Goal: Task Accomplishment & Management: Complete application form

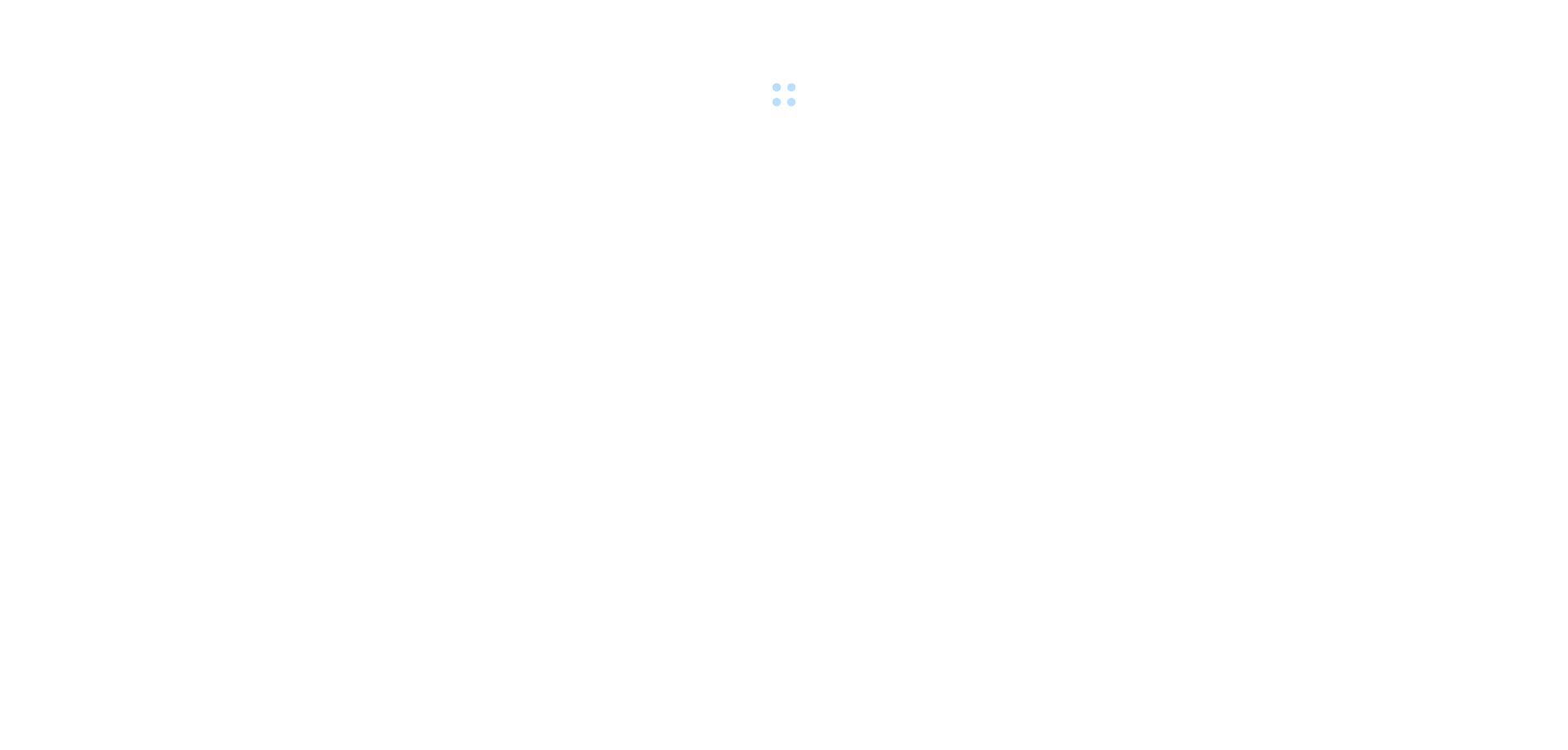
drag, startPoint x: 0, startPoint y: 0, endPoint x: 359, endPoint y: 163, distance: 394.3
click at [359, 163] on body at bounding box center [784, 375] width 1568 height 750
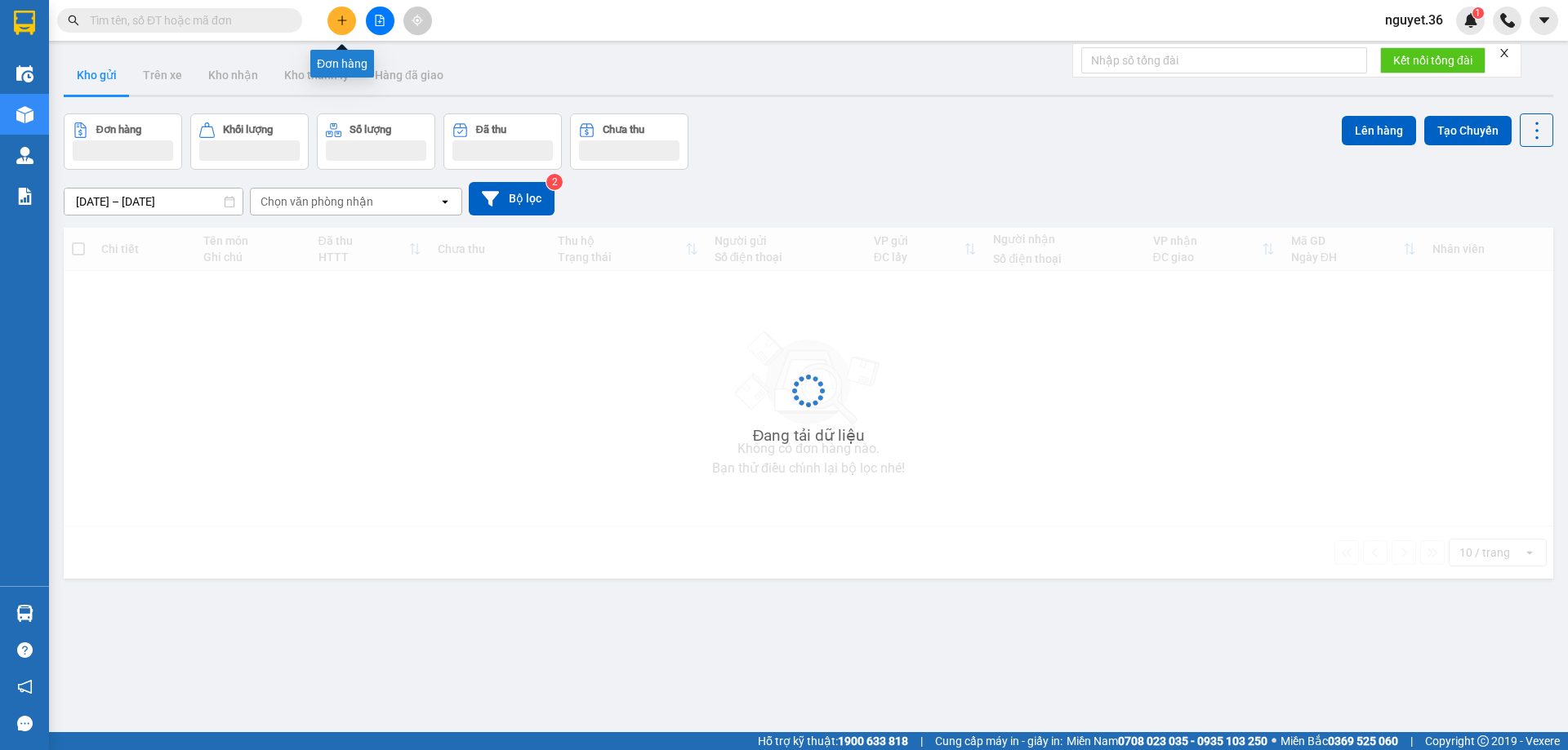
click at [343, 18] on icon "plus" at bounding box center [342, 20] width 12 height 12
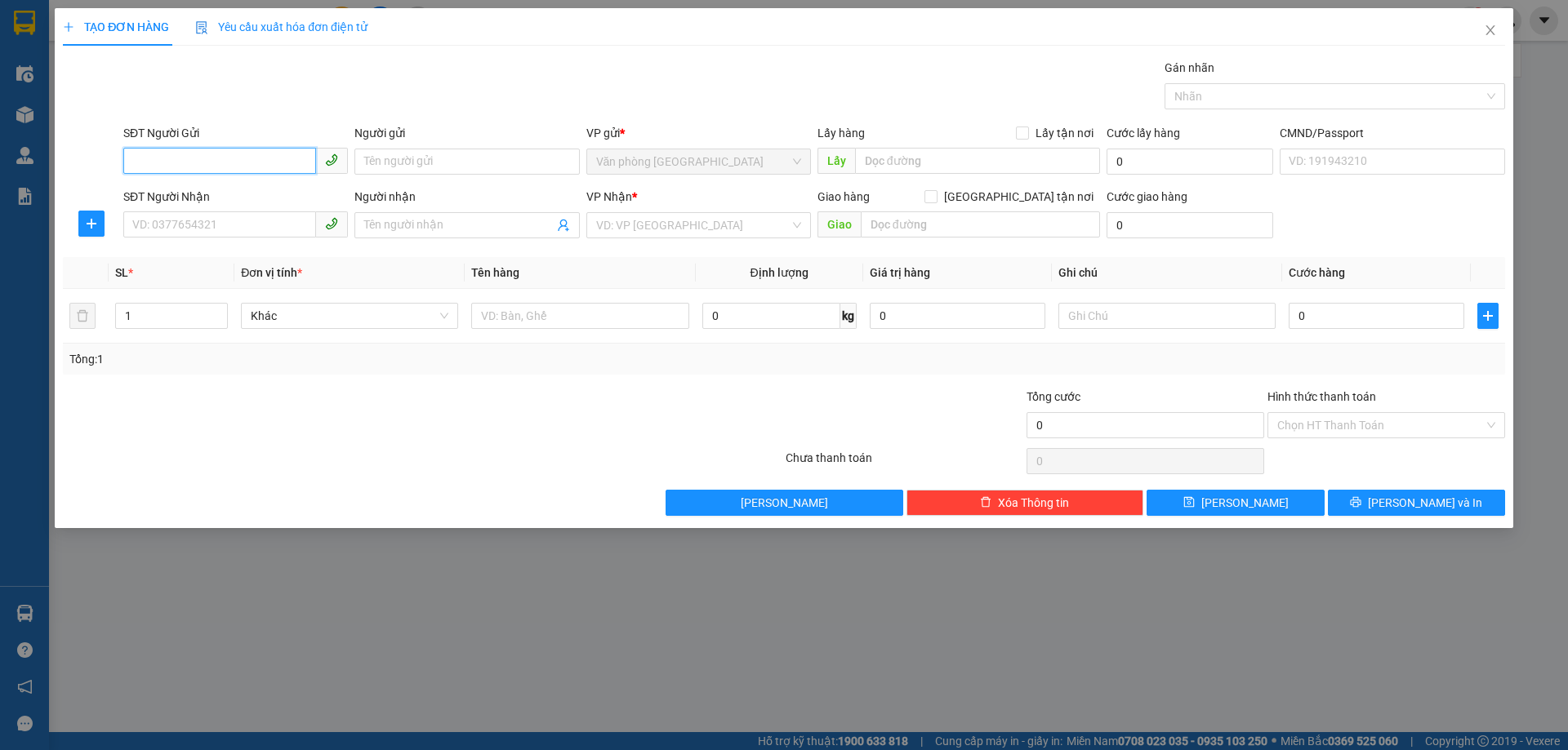
click at [173, 161] on input "SĐT Người Gửi" at bounding box center [220, 161] width 193 height 26
type input "0396321401"
click at [422, 158] on input "Người gửi" at bounding box center [467, 162] width 224 height 26
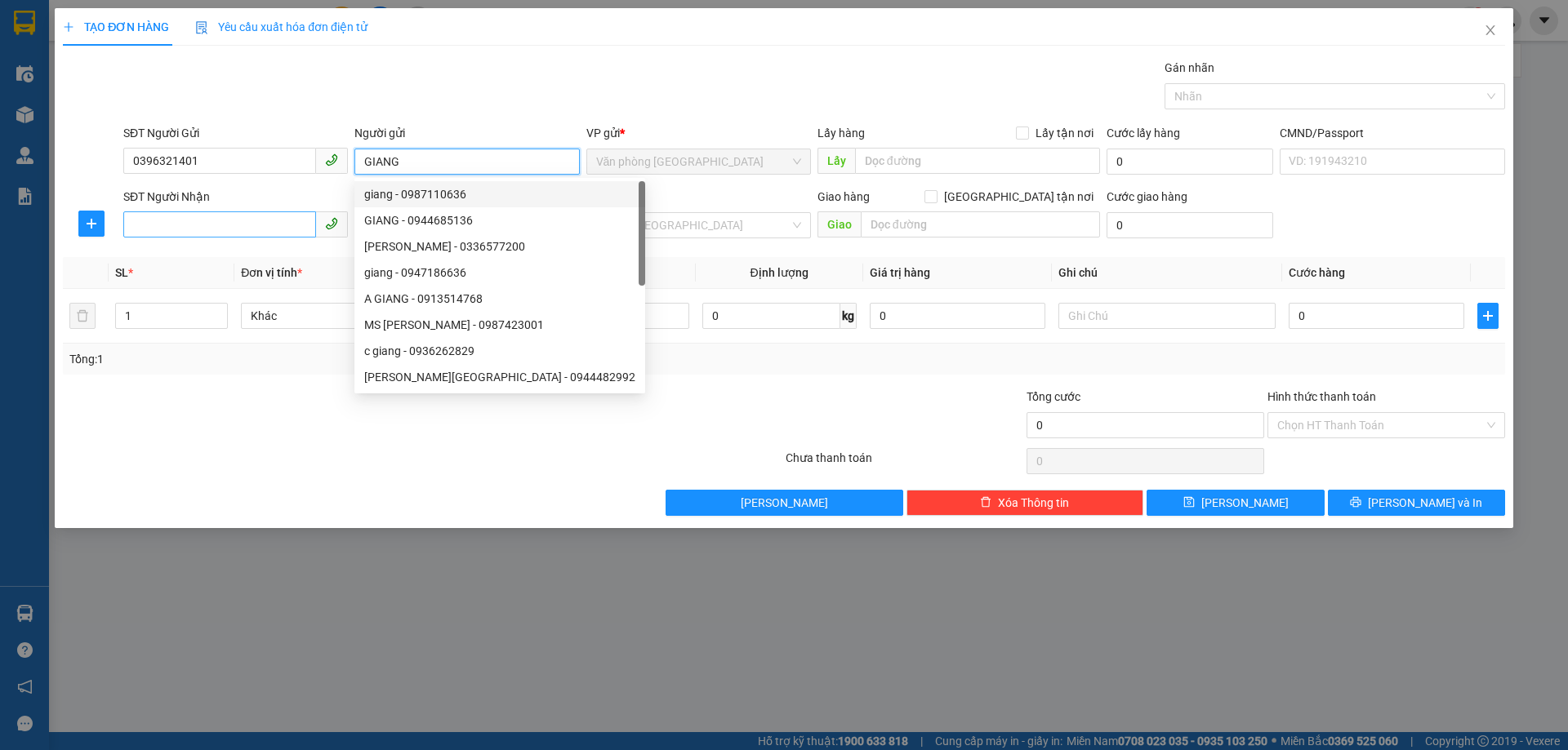
type input "GIANG"
click at [174, 228] on input "SĐT Người Nhận" at bounding box center [220, 224] width 193 height 26
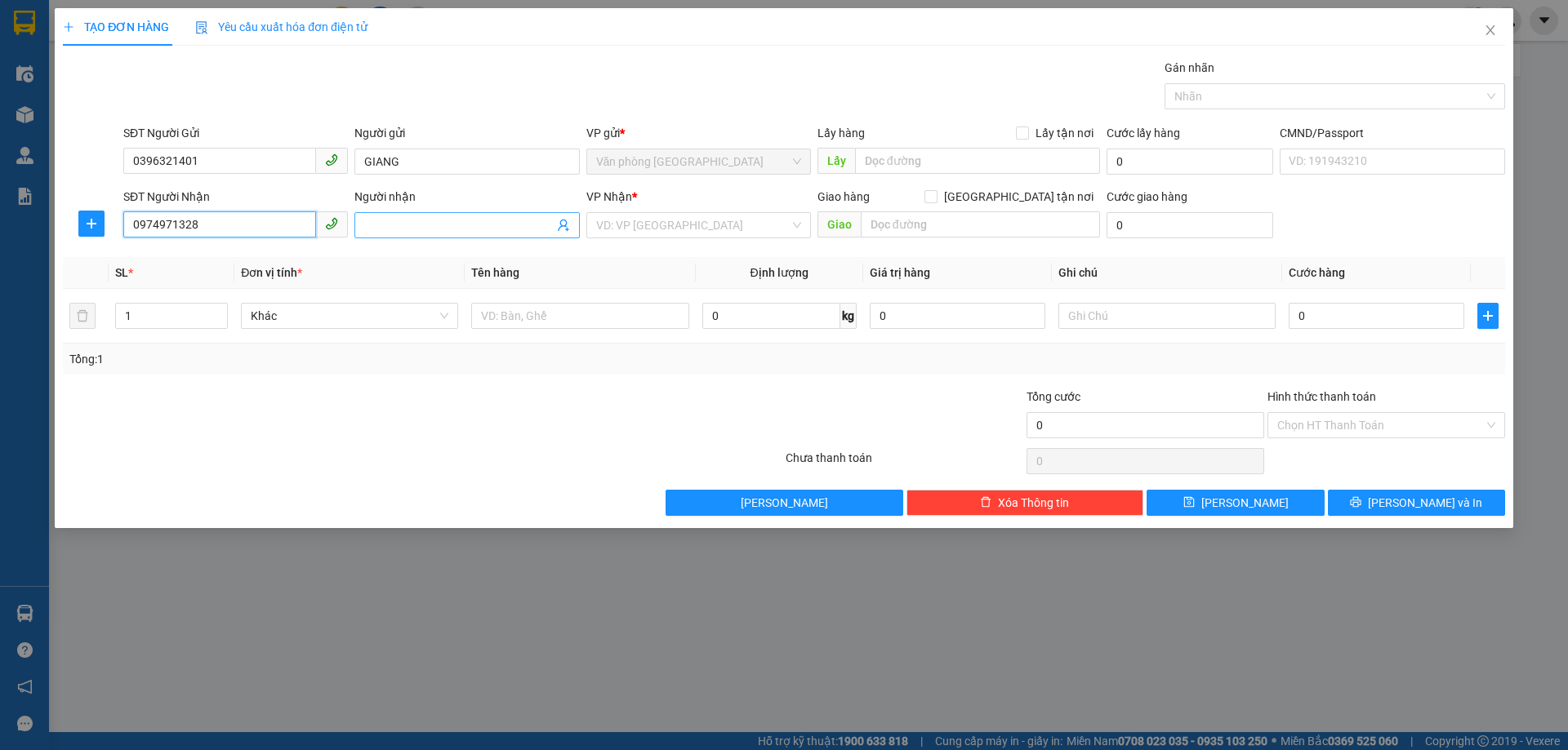
type input "0974971328"
click at [378, 226] on input "Người nhận" at bounding box center [459, 225] width 189 height 18
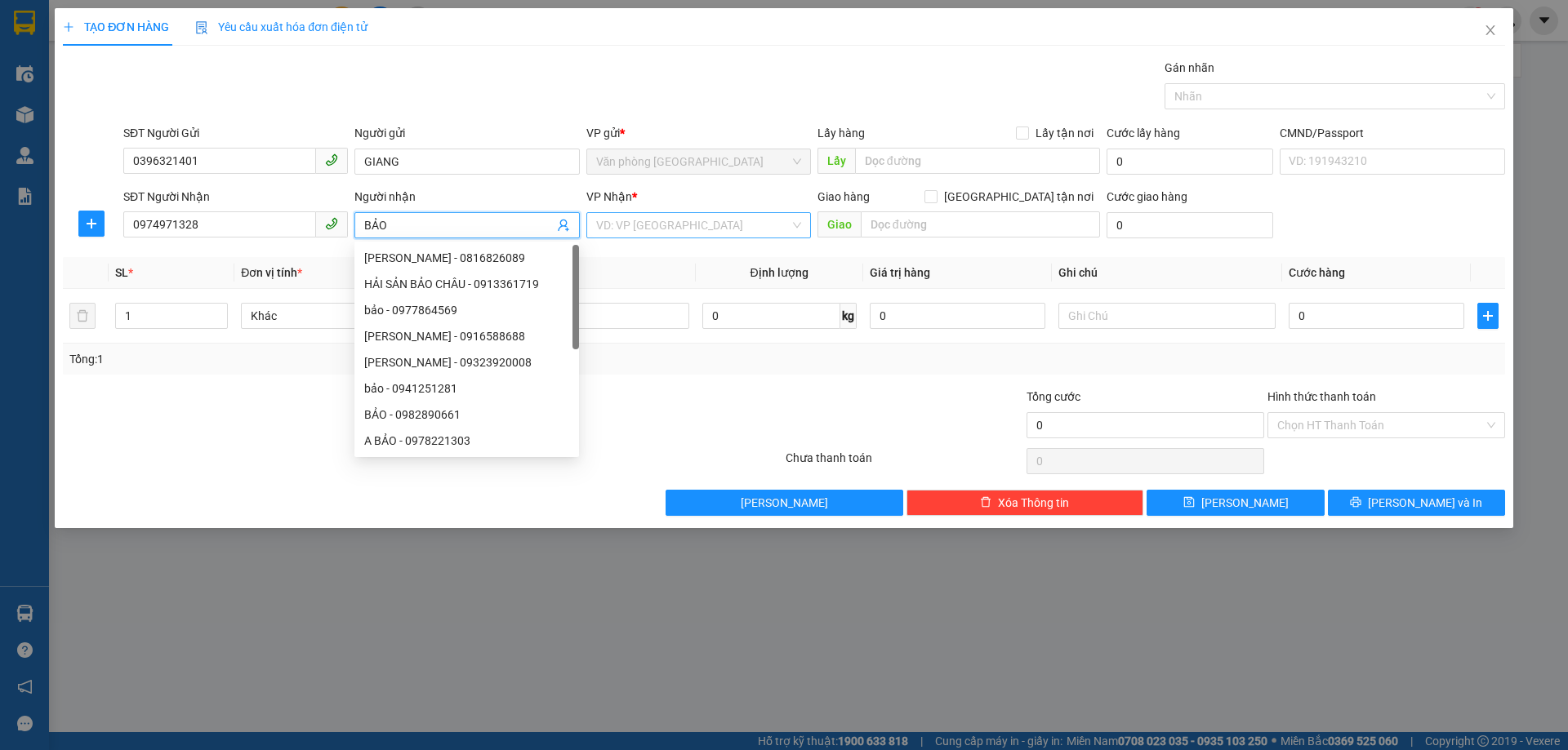
type input "BẢO"
click at [618, 224] on input "search" at bounding box center [693, 225] width 194 height 24
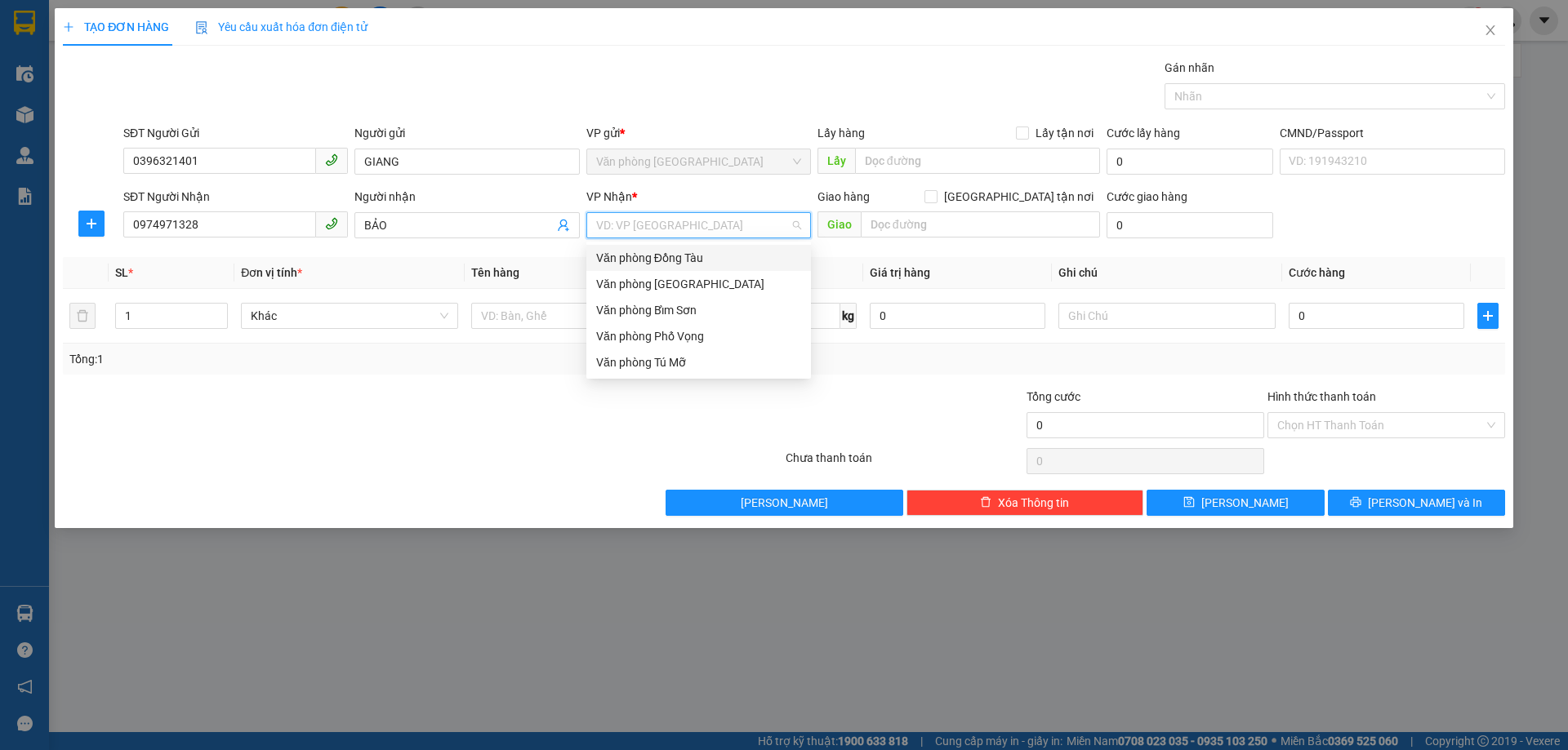
click at [654, 260] on div "Văn phòng Đồng Tàu" at bounding box center [699, 258] width 205 height 18
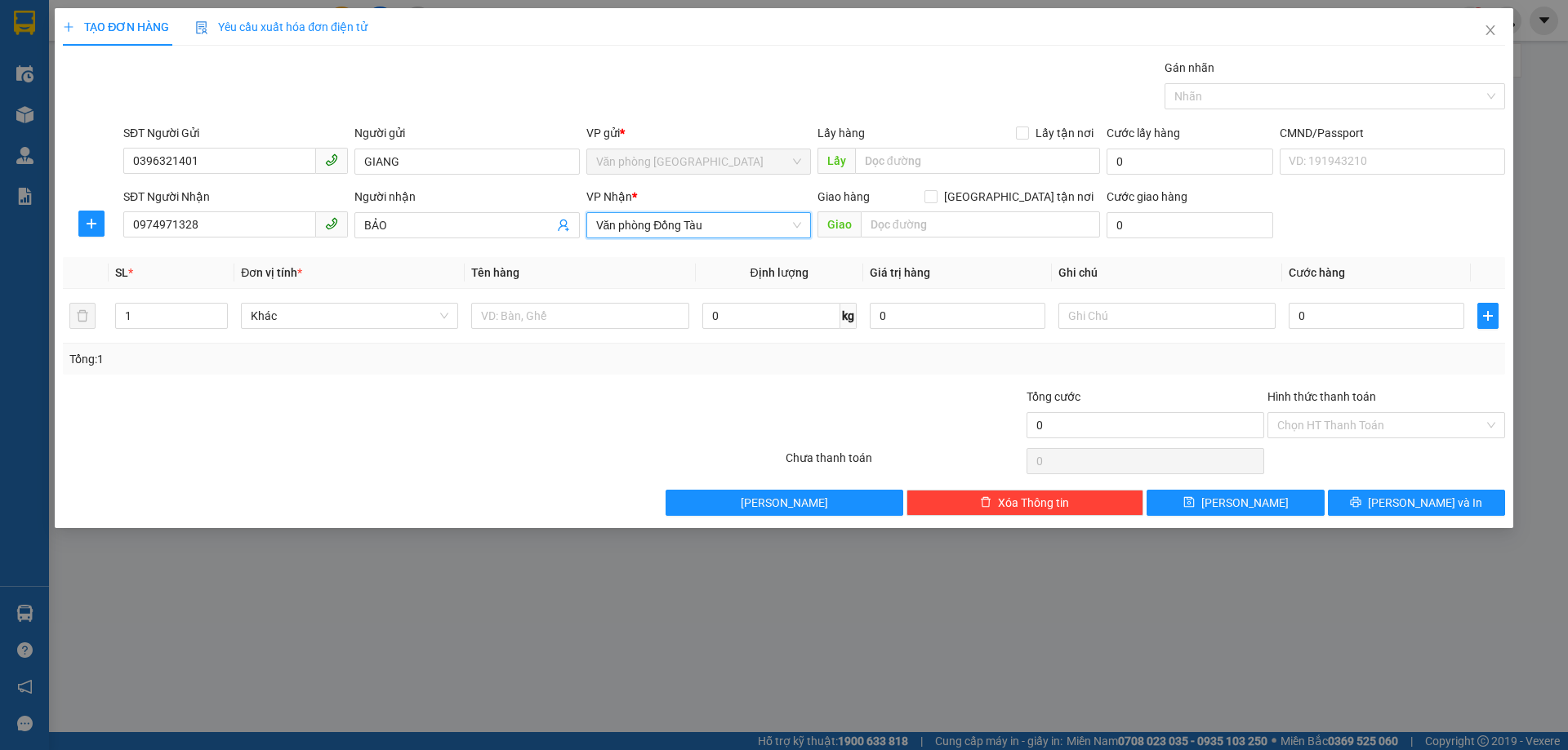
click at [731, 225] on span "Văn phòng Đồng Tàu" at bounding box center [699, 225] width 205 height 24
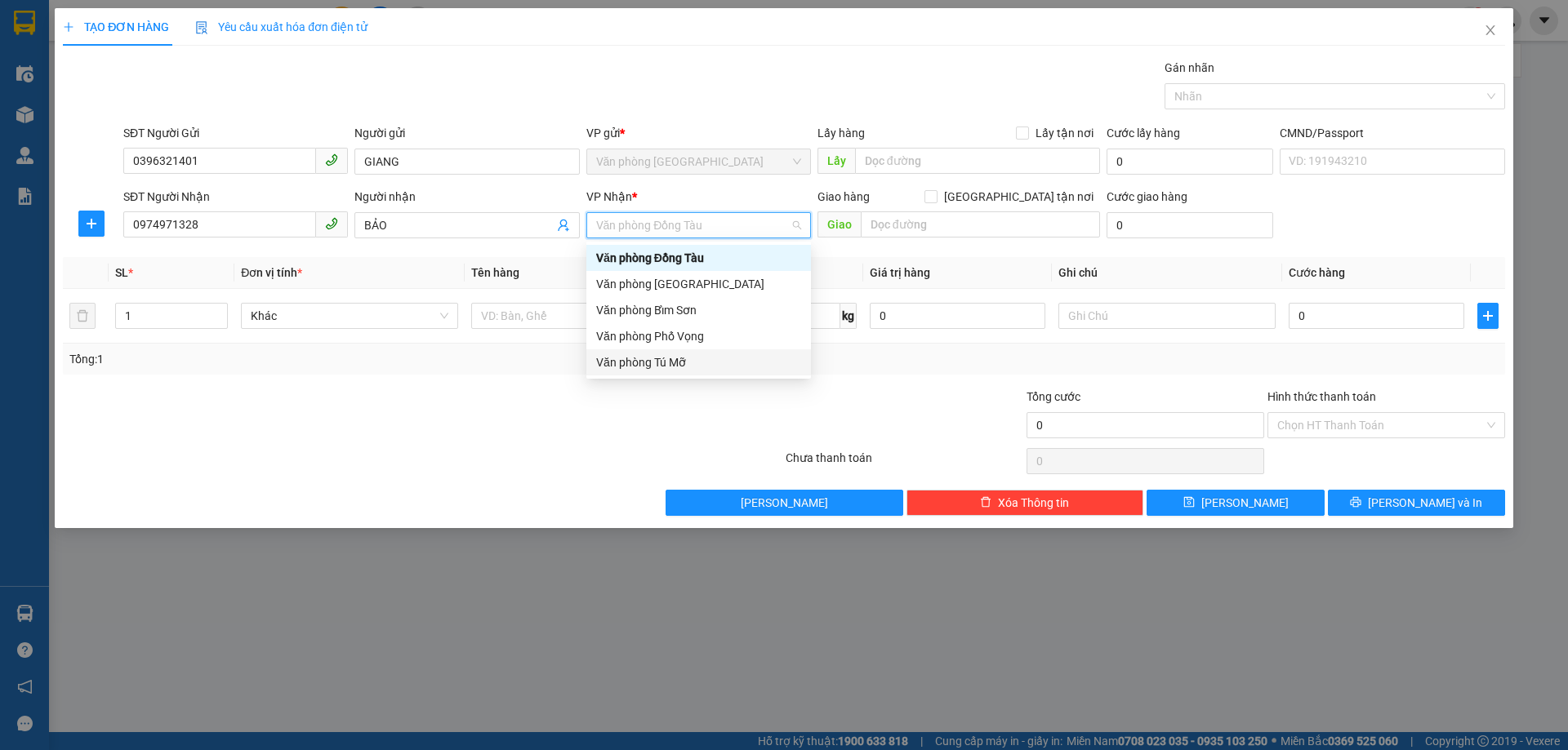
click at [695, 354] on div "Văn phòng Tú Mỡ" at bounding box center [699, 362] width 205 height 18
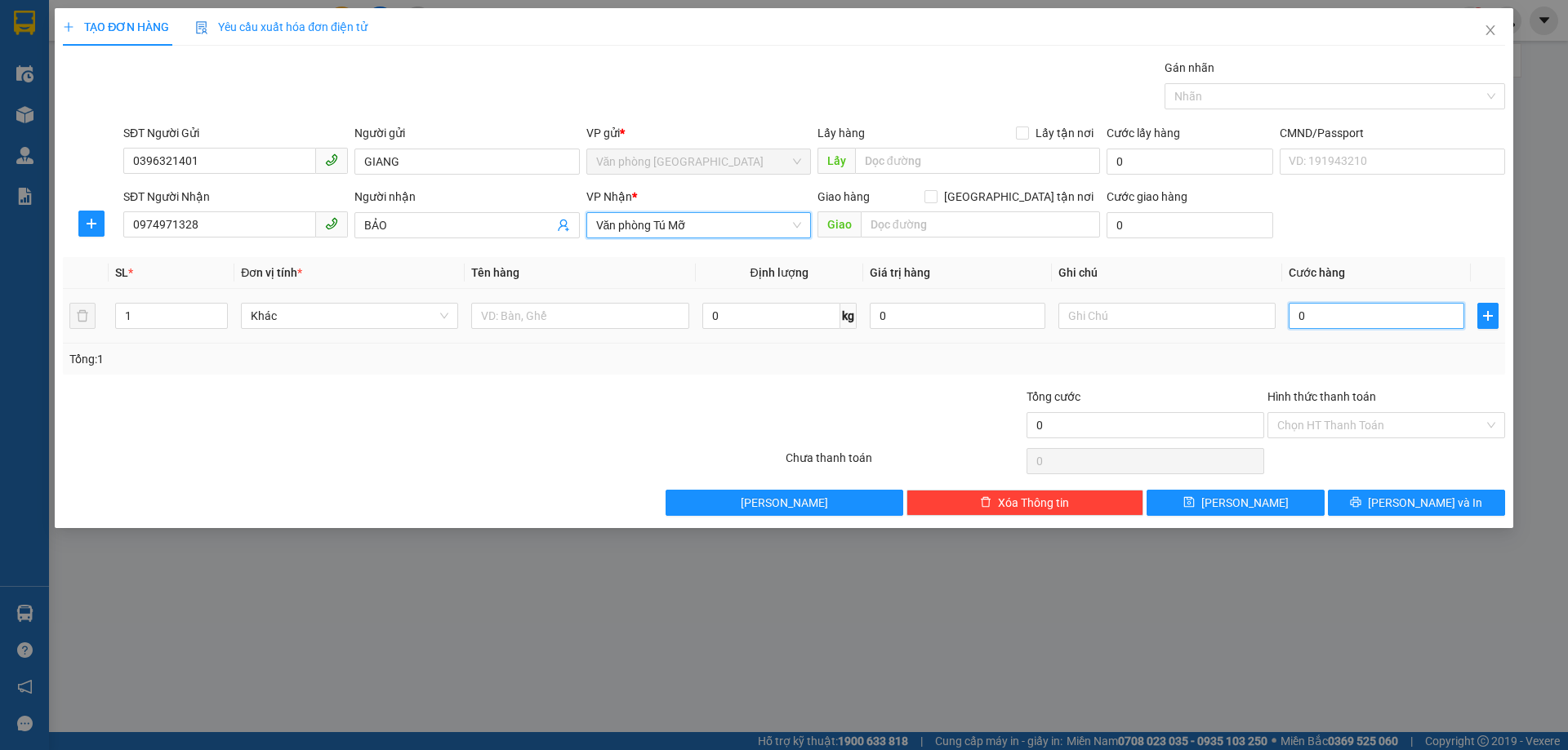
click at [1334, 317] on input "0" at bounding box center [1377, 316] width 175 height 26
type input "3"
type input "30"
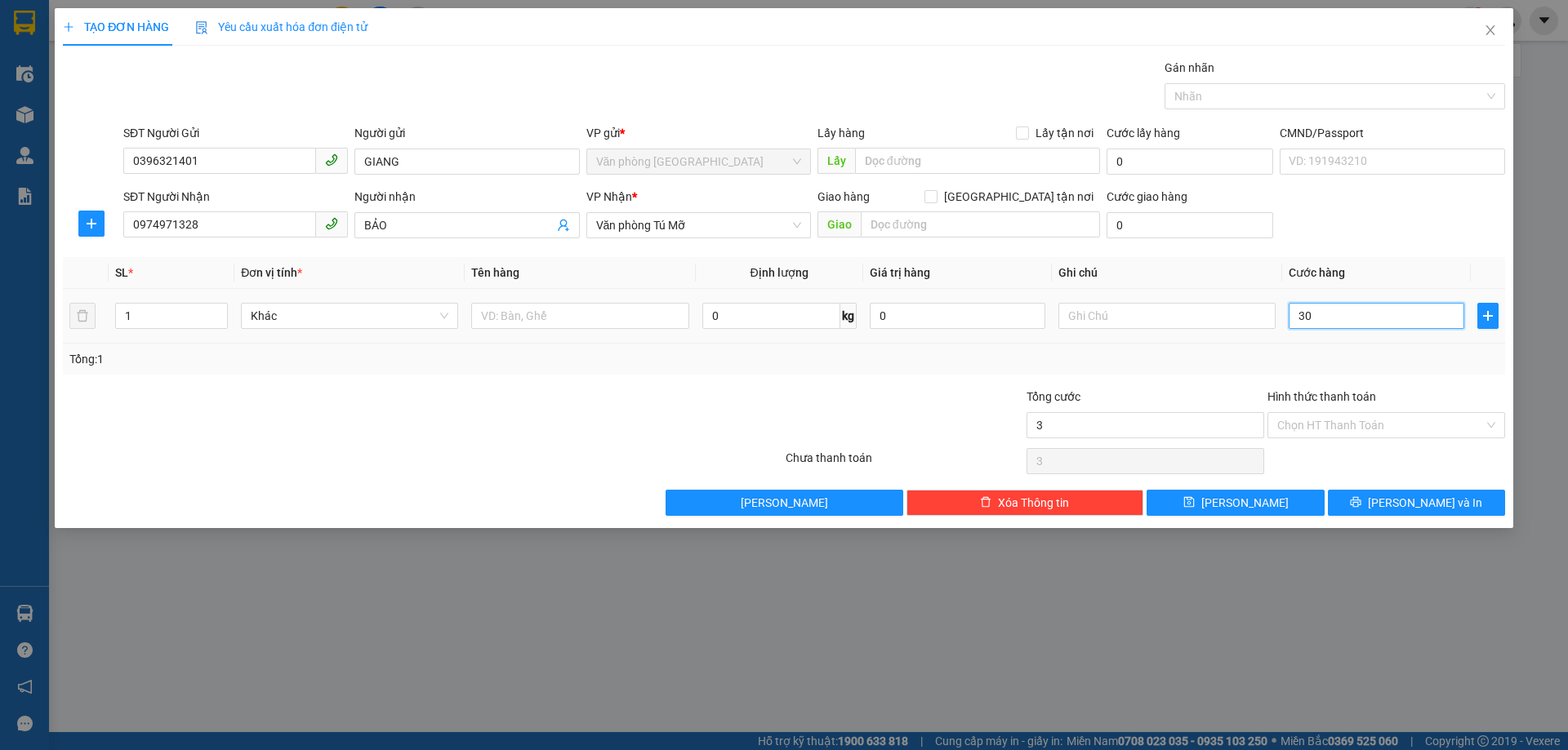
type input "30"
type input "300"
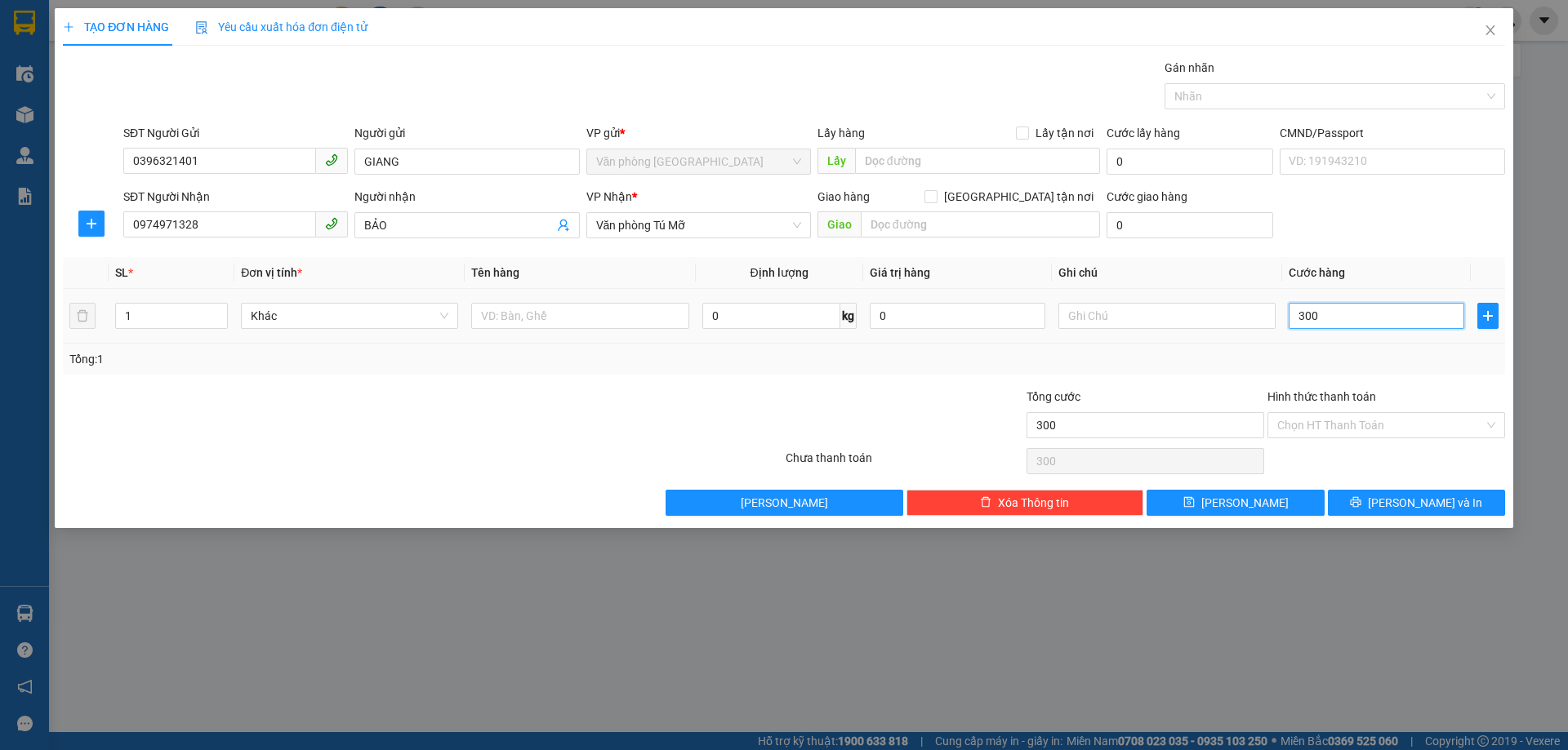
type input "3.000"
type input "30.000"
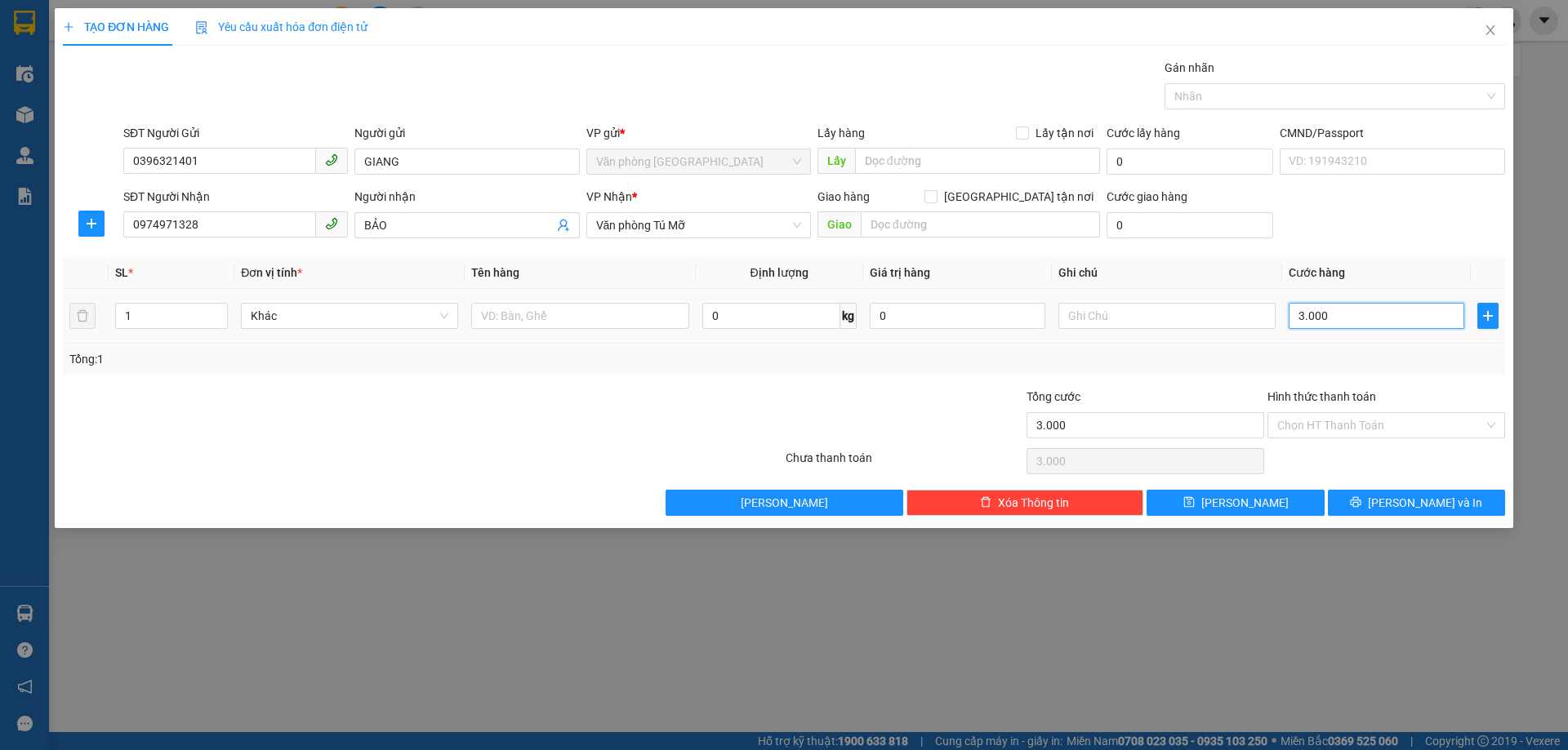
type input "30.000"
click at [1370, 429] on input "Hình thức thanh toán" at bounding box center [1381, 425] width 207 height 24
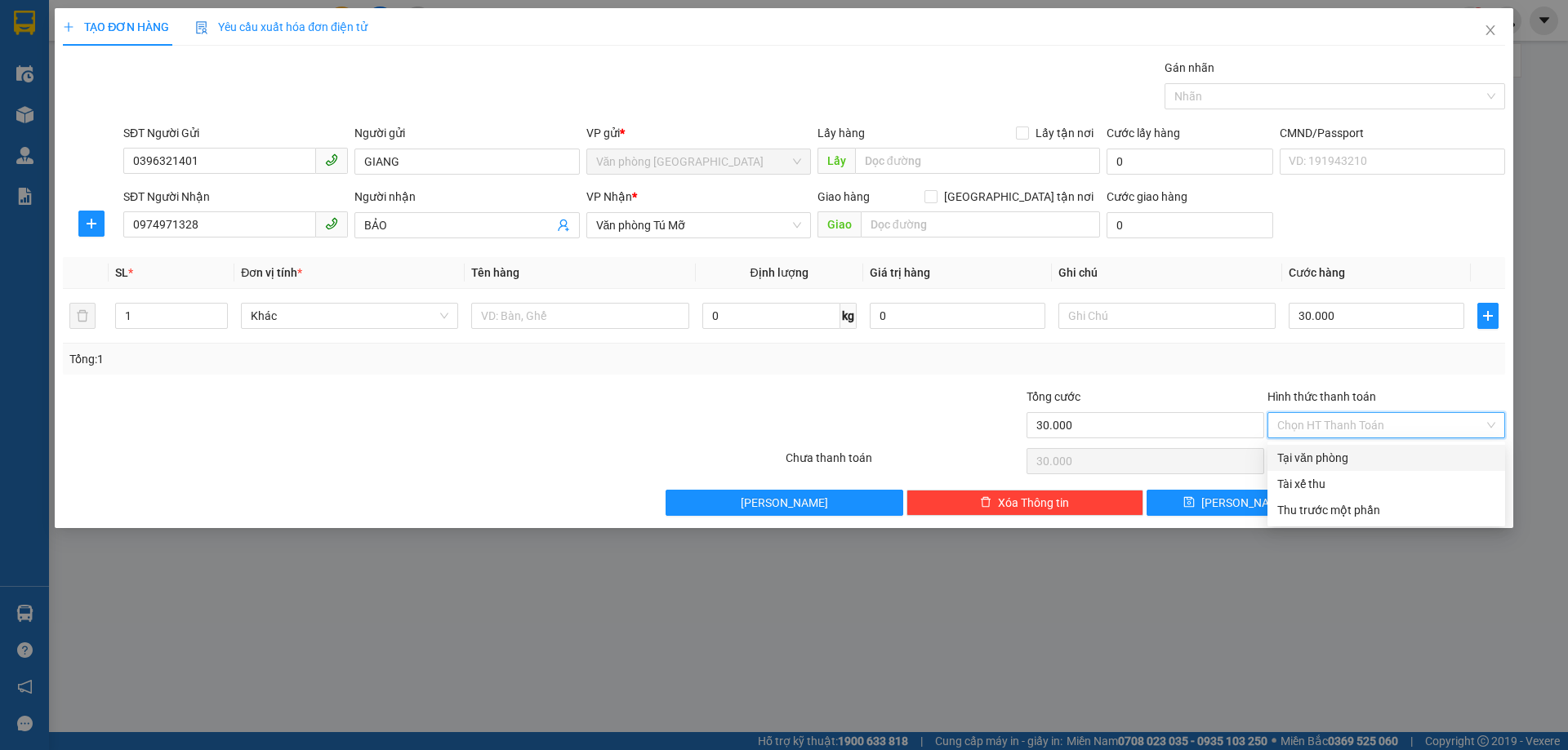
click at [1367, 451] on div "Tại văn phòng" at bounding box center [1387, 458] width 218 height 18
type input "0"
drag, startPoint x: 1367, startPoint y: 502, endPoint x: 1276, endPoint y: 431, distance: 115.4
click at [1365, 493] on button "[PERSON_NAME] và In" at bounding box center [1417, 503] width 177 height 26
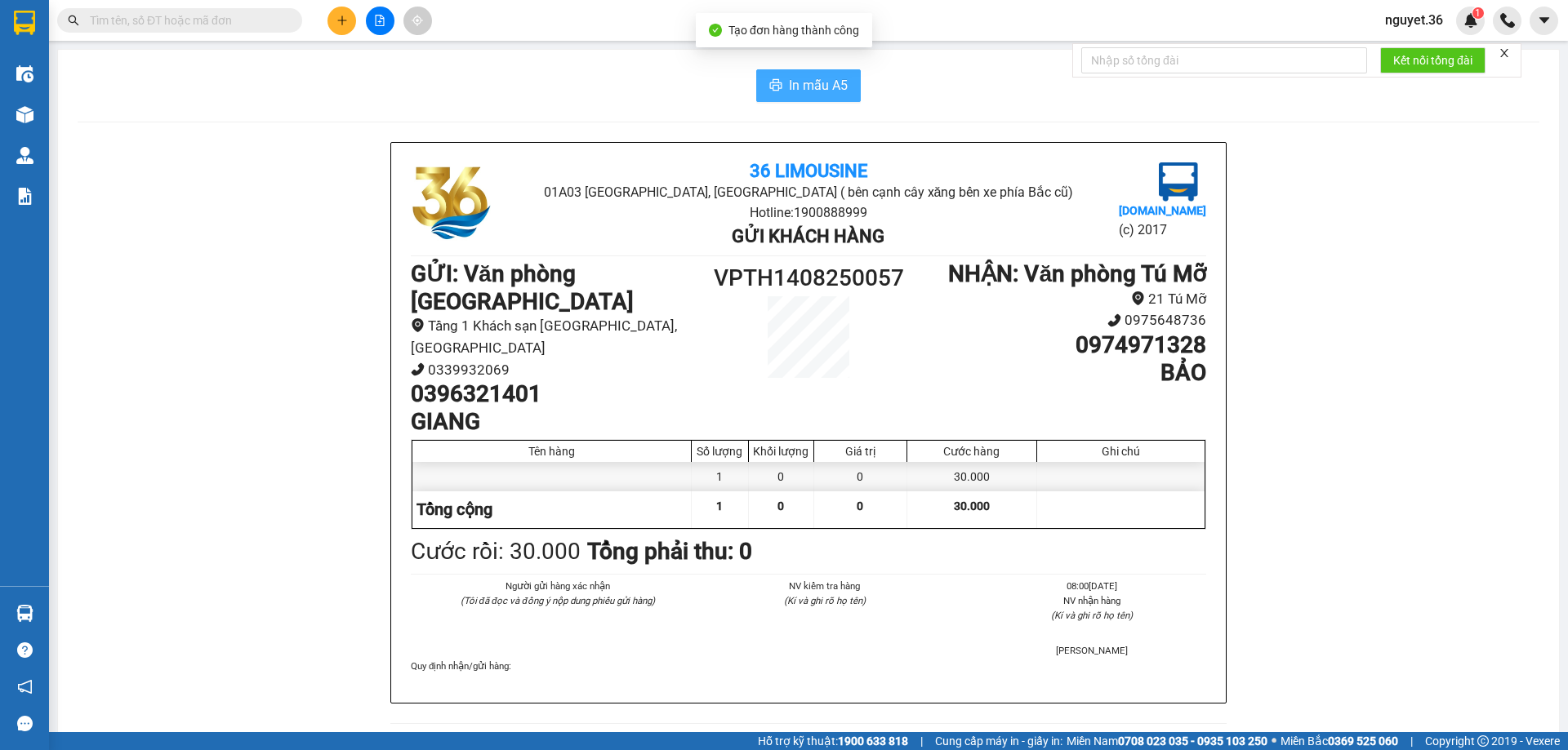
click at [770, 85] on icon "printer" at bounding box center [776, 84] width 13 height 13
click at [348, 18] on button at bounding box center [341, 20] width 28 height 28
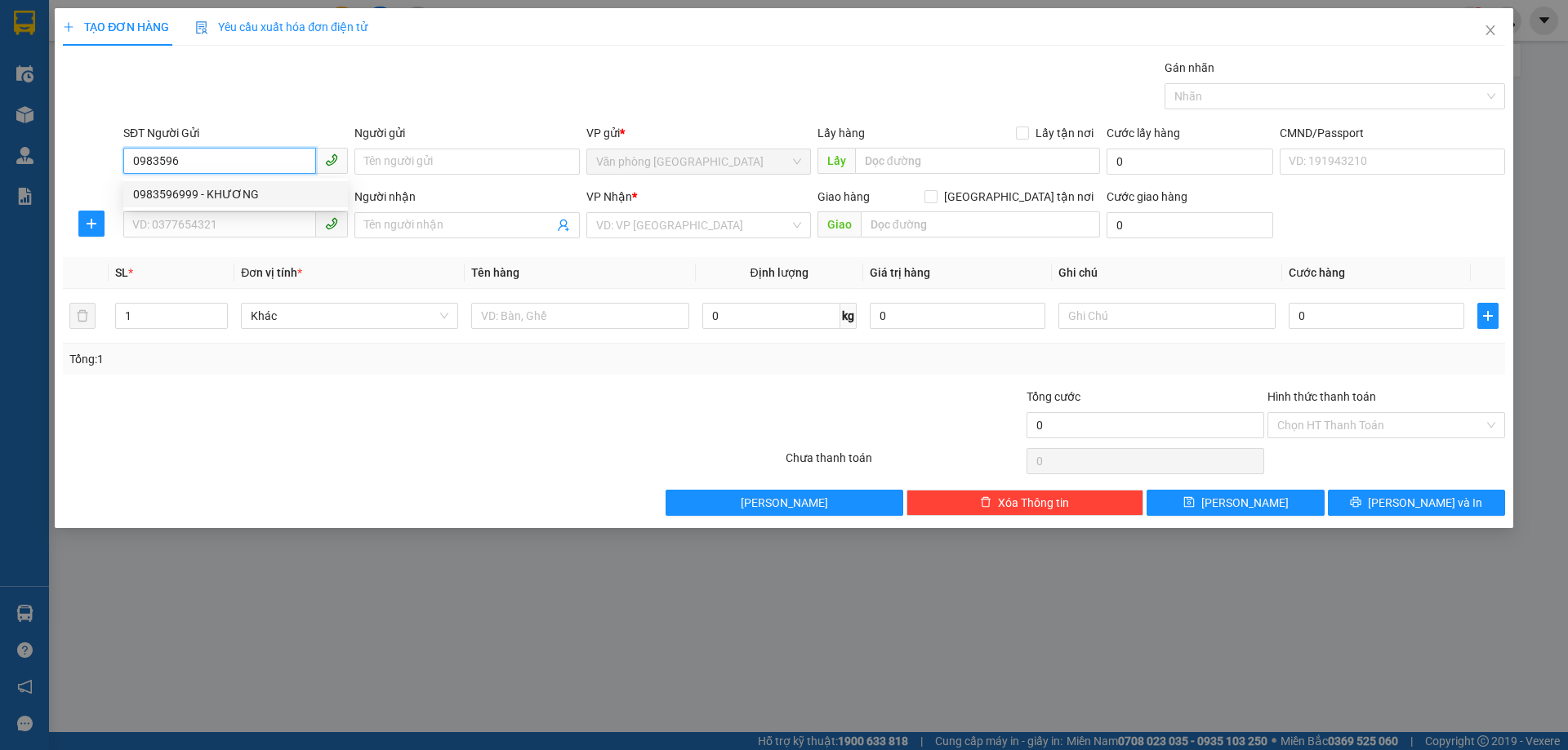
click at [275, 190] on div "0983596999 - KHƯƠNG" at bounding box center [236, 194] width 205 height 18
type input "0983596999"
type input "KHƯƠNG"
type input "0983596999"
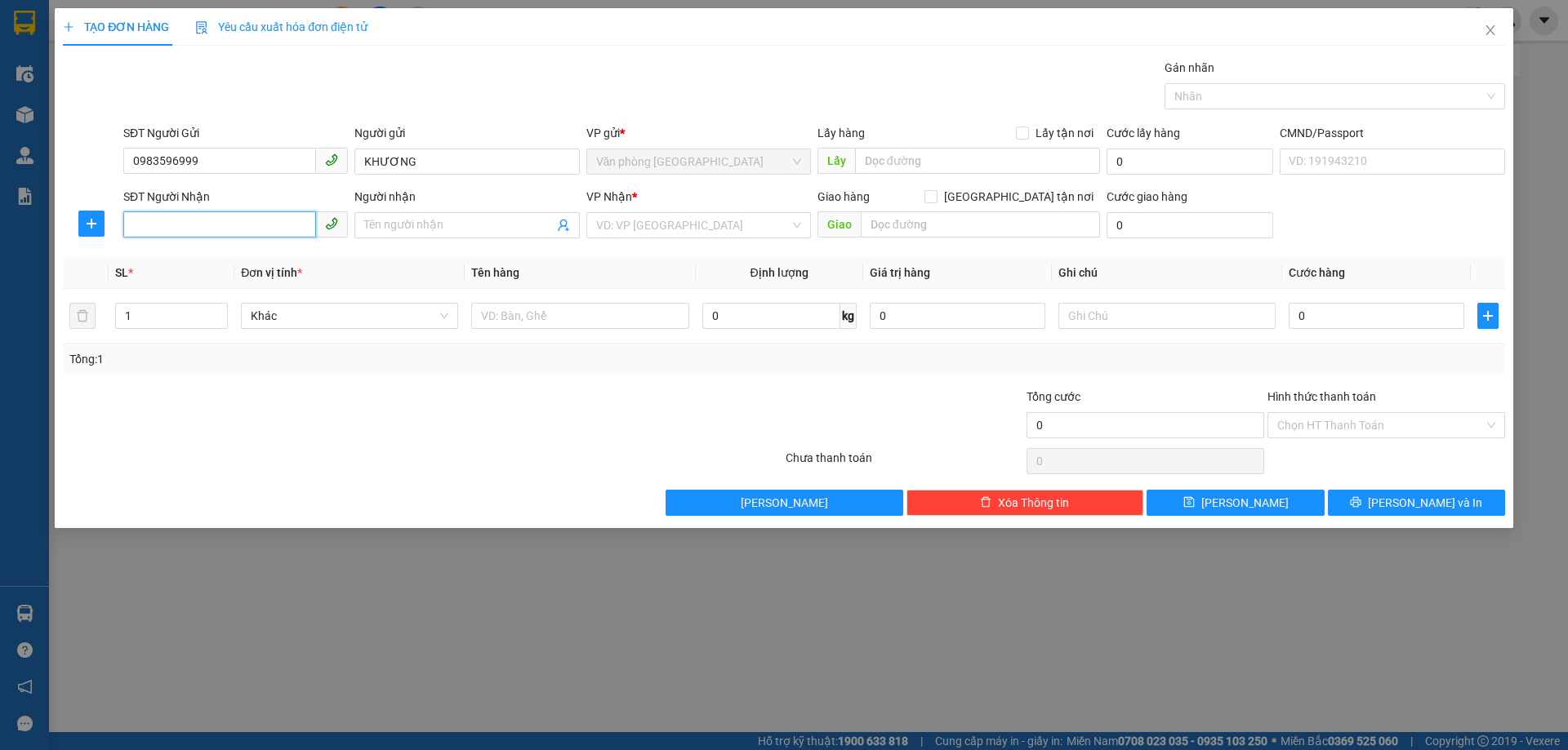
click at [270, 229] on input "SĐT Người Nhận" at bounding box center [220, 224] width 193 height 26
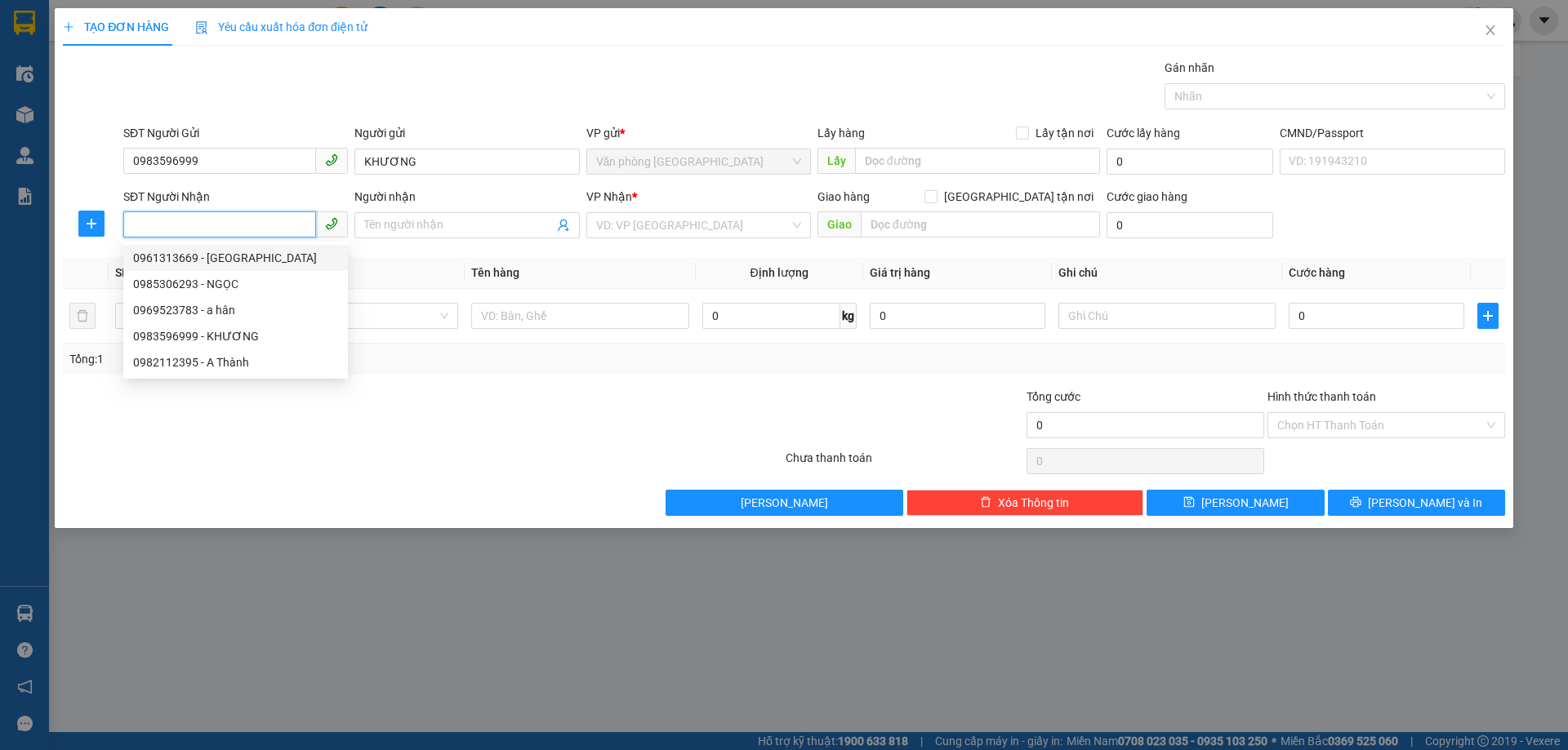
click at [256, 259] on div "0961313669 - [GEOGRAPHIC_DATA]" at bounding box center [236, 258] width 205 height 18
type input "0961313669"
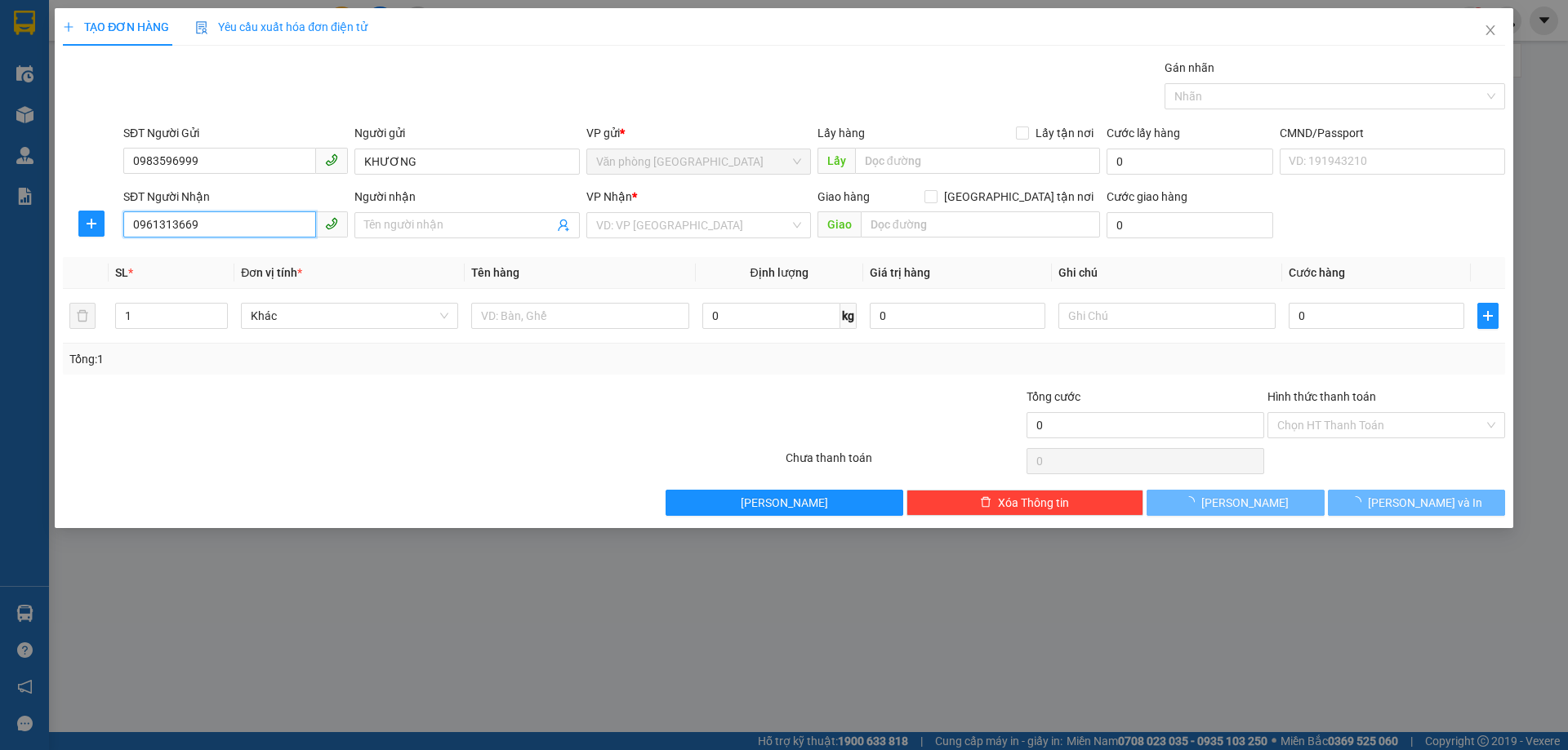
type input "đức"
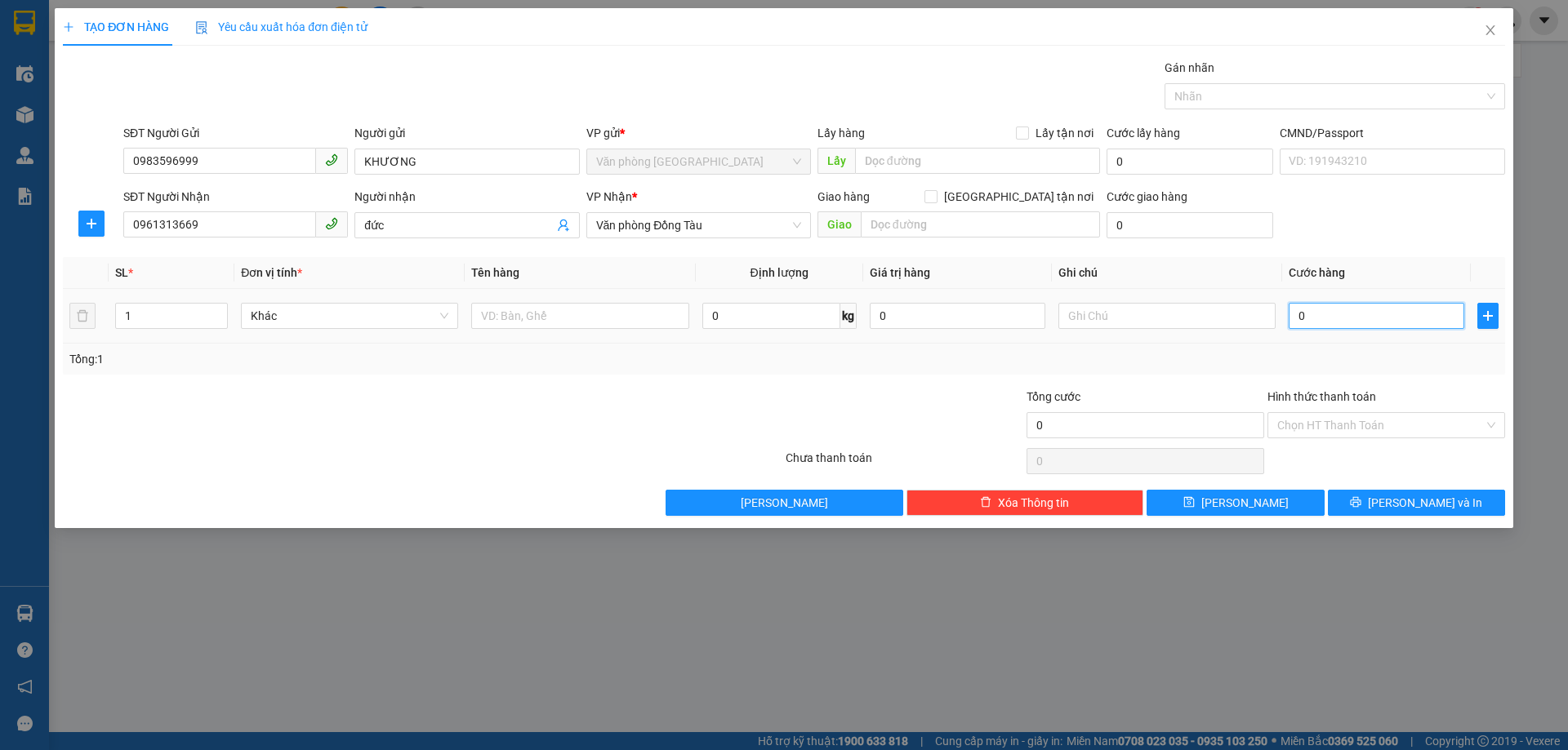
click at [1301, 317] on input "0" at bounding box center [1377, 316] width 175 height 26
type input "3"
type input "30"
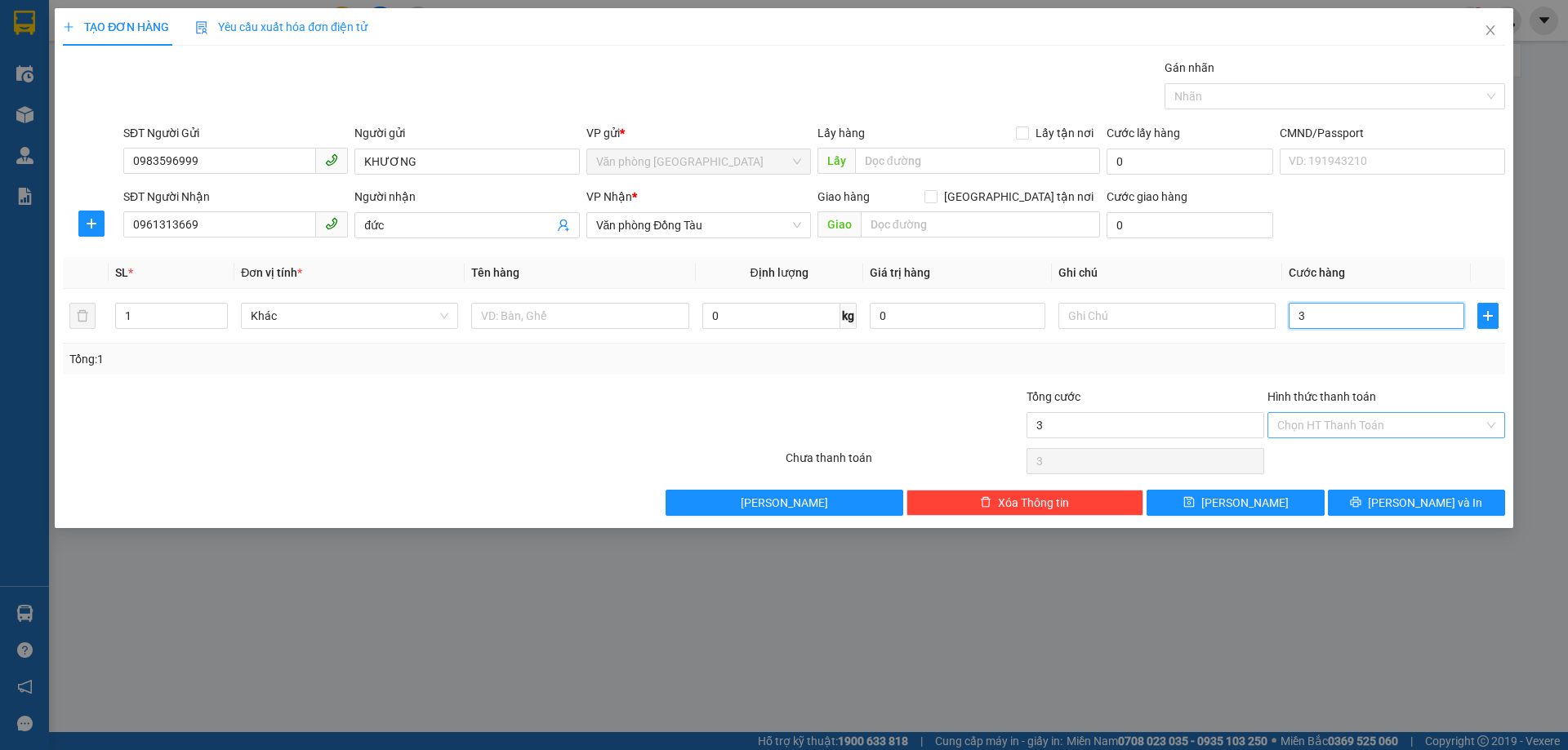
type input "30"
type input "300"
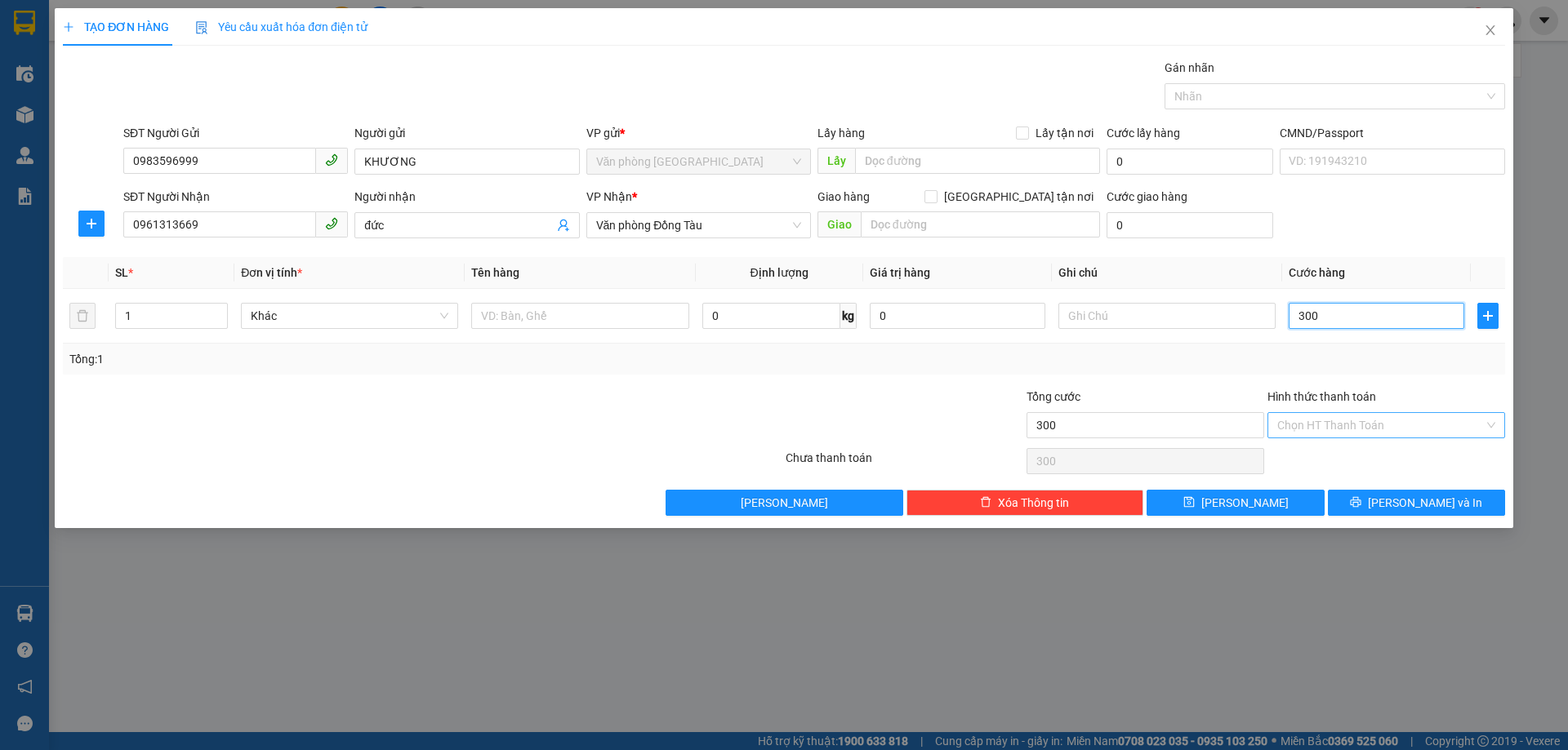
type input "3.000"
type input "30.000"
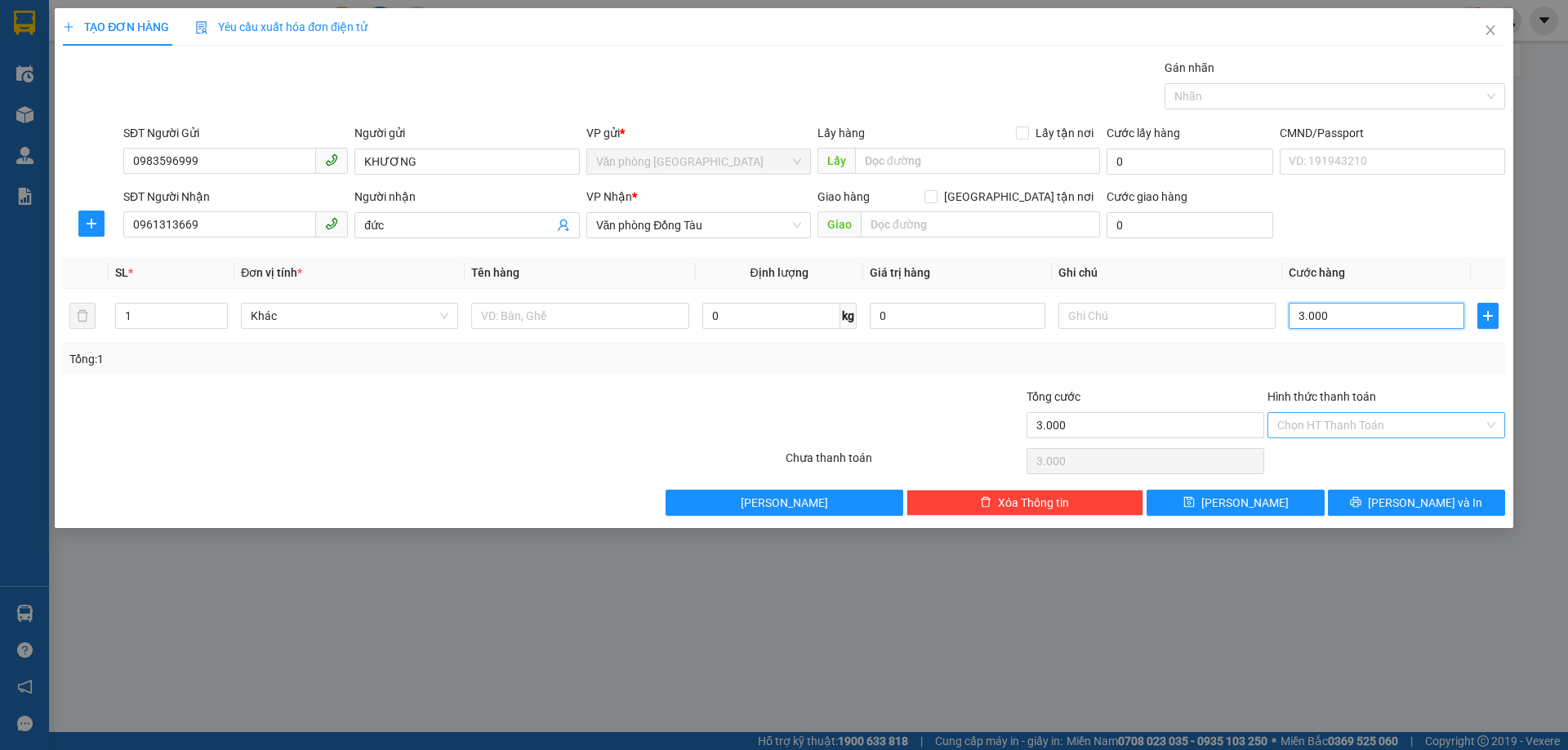
type input "30.000"
click at [1361, 431] on input "Hình thức thanh toán" at bounding box center [1381, 425] width 207 height 24
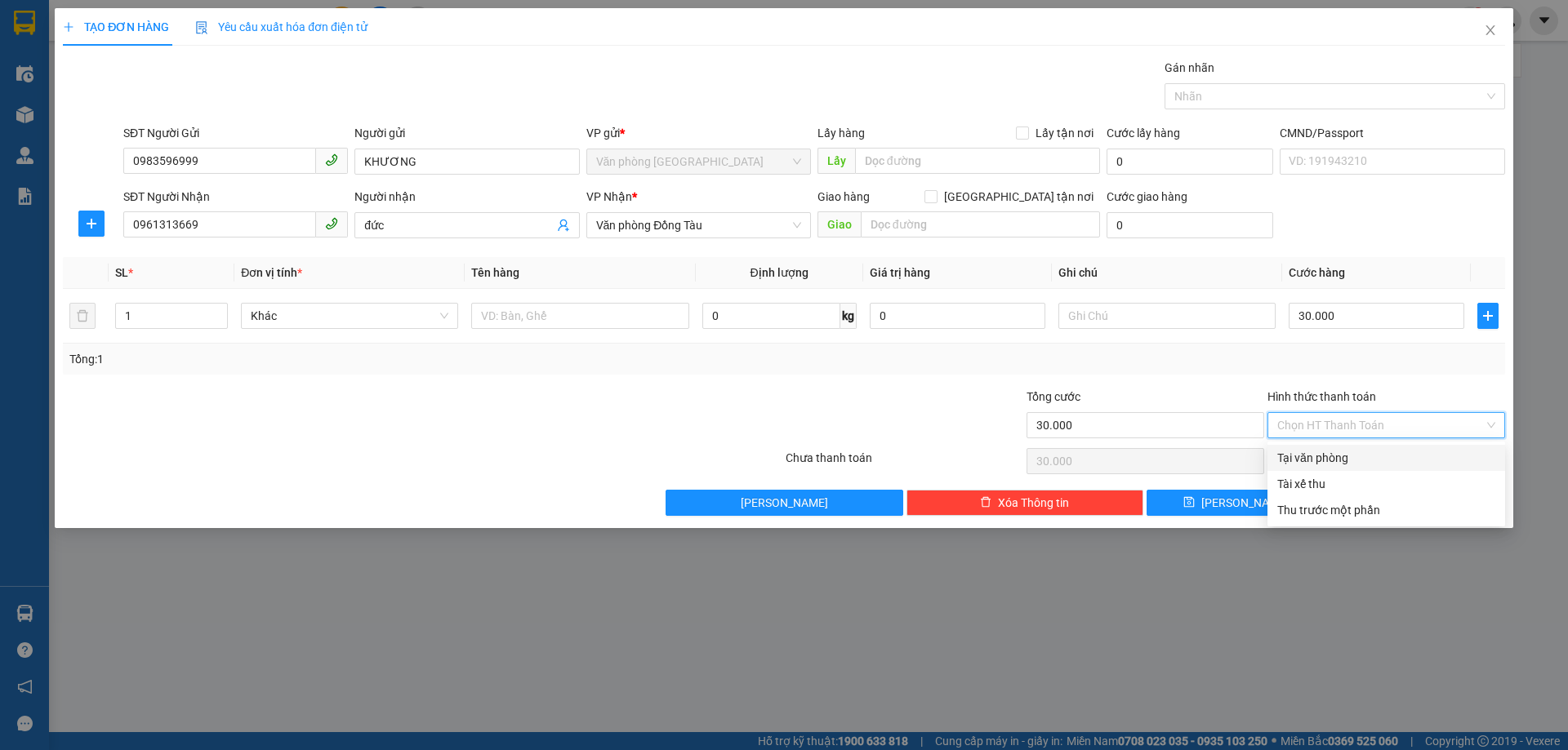
drag, startPoint x: 1367, startPoint y: 458, endPoint x: 1396, endPoint y: 479, distance: 35.8
click at [1366, 459] on div "Tại văn phòng" at bounding box center [1387, 458] width 218 height 18
type input "0"
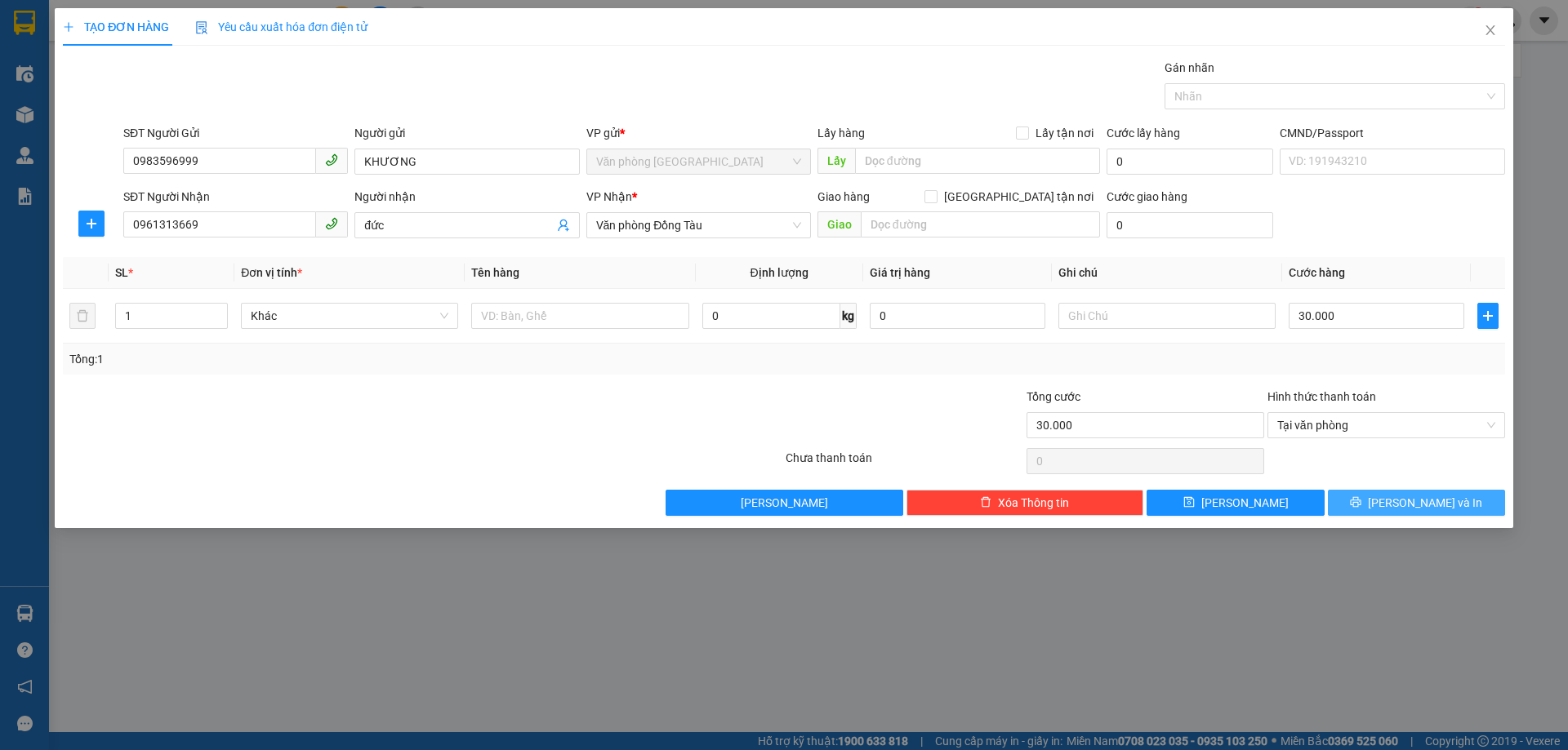
click at [1410, 509] on span "[PERSON_NAME] và In" at bounding box center [1425, 503] width 114 height 18
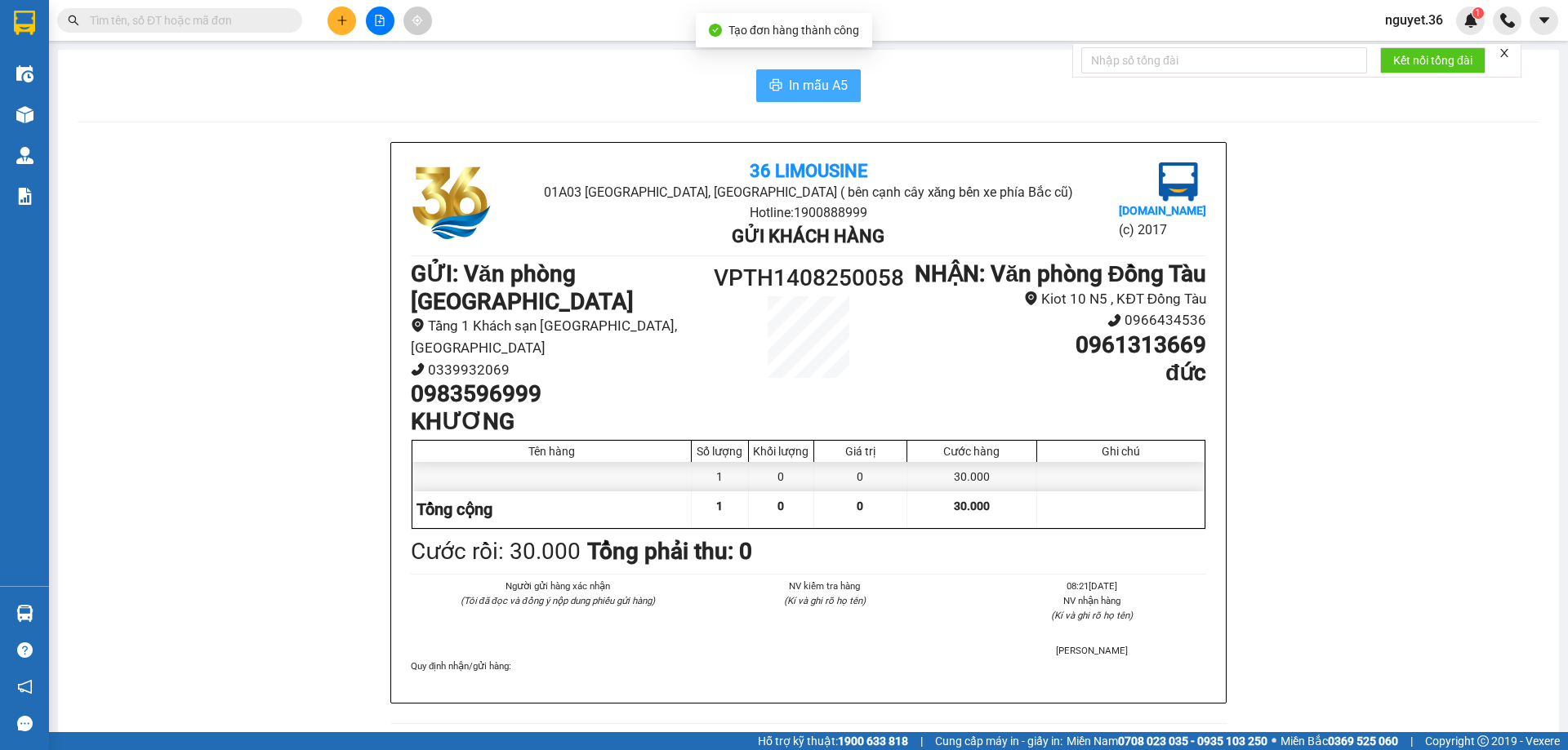
click at [810, 91] on span "In mẫu A5" at bounding box center [819, 85] width 58 height 20
